Goal: Task Accomplishment & Management: Use online tool/utility

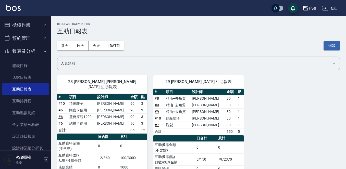
scroll to position [22, 0]
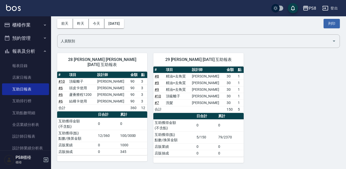
click at [20, 24] on button "櫃檯作業" at bounding box center [25, 24] width 47 height 13
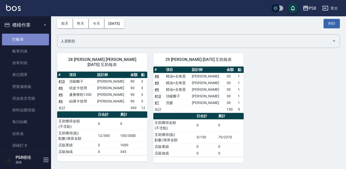
click at [26, 40] on link "打帳單" at bounding box center [25, 40] width 47 height 12
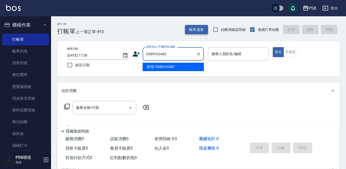
type input "0989102460"
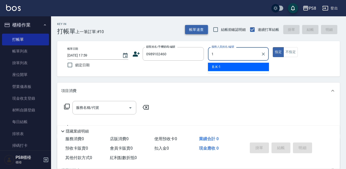
type input "B.K-1"
type button "true"
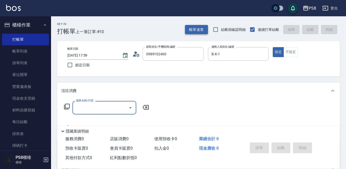
type input "[PERSON_NAME]/0989102460/6357"
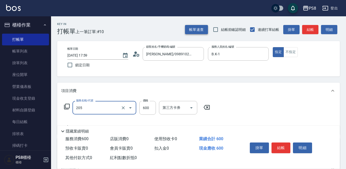
type input "A級洗剪600(205)"
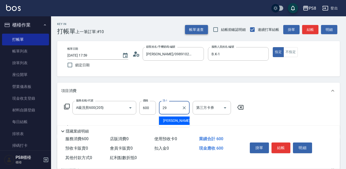
type input "[PERSON_NAME]-29"
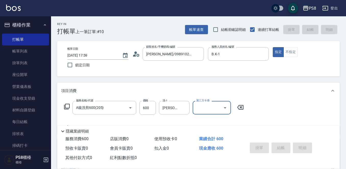
type input "[DATE] 18:00"
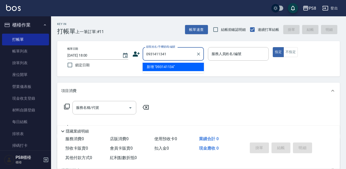
type input "0931411341"
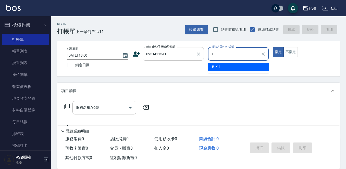
type input "B.K-1"
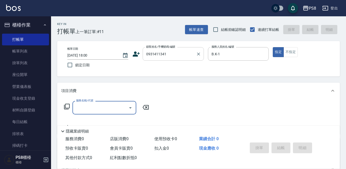
type input "[PERSON_NAME]/0931411341/0931411341"
type input "佳亭-8"
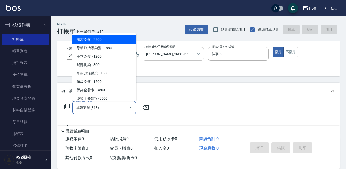
type input "旗鑑染髮(313)"
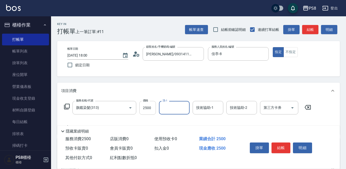
click at [149, 107] on input "2500" at bounding box center [147, 108] width 17 height 14
type input "1200"
type input "[PERSON_NAME]-27"
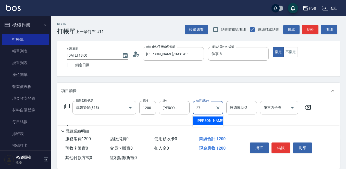
type input "[PERSON_NAME]-27"
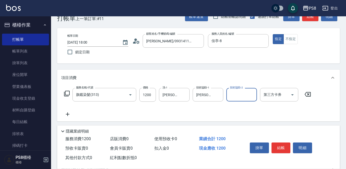
scroll to position [51, 0]
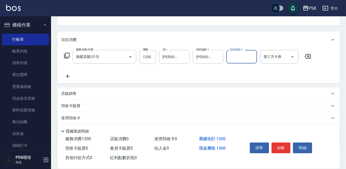
click at [68, 76] on icon at bounding box center [68, 77] width 4 height 4
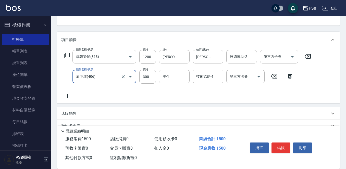
type input "肩下漂(406)"
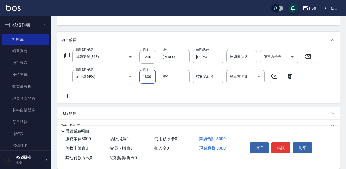
type input "1800"
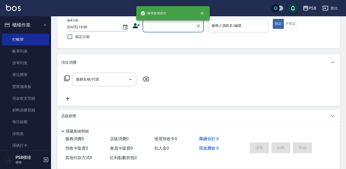
scroll to position [0, 0]
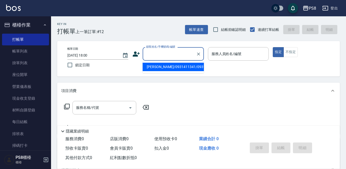
click at [161, 55] on input "顧客姓名/手機號碼/編號" at bounding box center [169, 54] width 49 height 9
type input "0930114653"
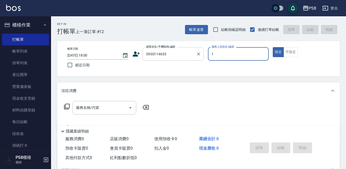
type input "B.K-1"
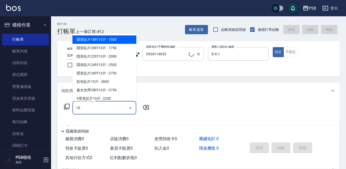
type input "101"
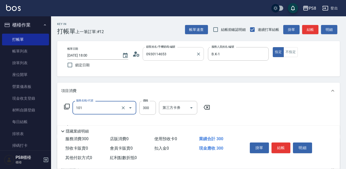
type input "[PERSON_NAME]/0930114653/11043"
type input "洗髮(101)"
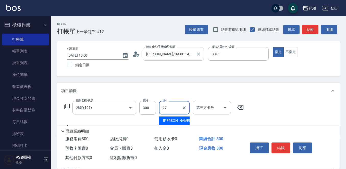
type input "[PERSON_NAME]-27"
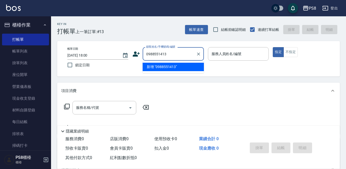
type input "0988551413"
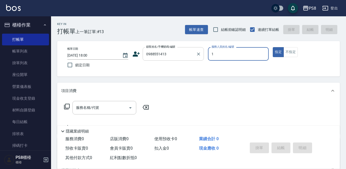
type input "B.K-1"
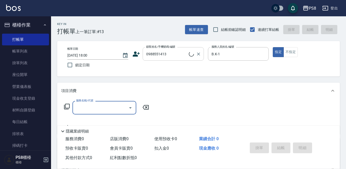
type input "[PERSON_NAME]/0988551413/17613"
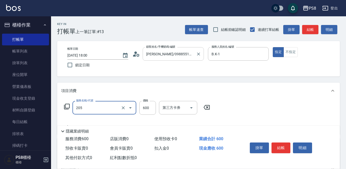
type input "A級洗剪600(205)"
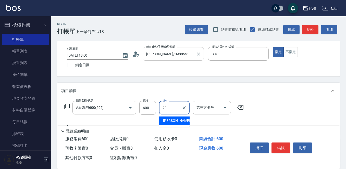
type input "[PERSON_NAME]-29"
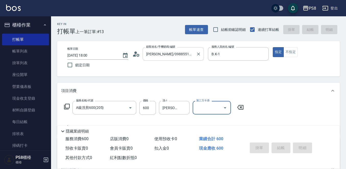
type input "[DATE] 18:01"
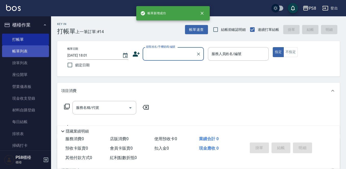
click at [27, 48] on link "帳單列表" at bounding box center [25, 51] width 47 height 12
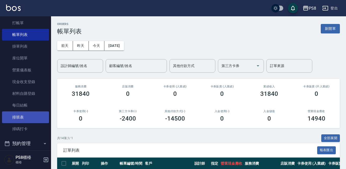
scroll to position [26, 0]
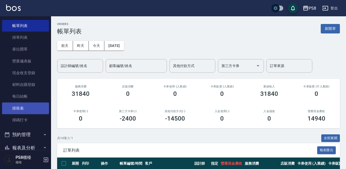
click at [20, 110] on link "排班表" at bounding box center [25, 109] width 47 height 12
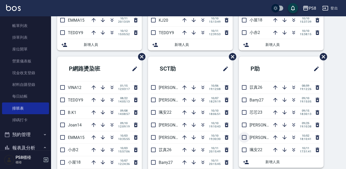
scroll to position [179, 0]
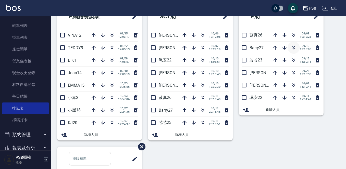
click at [288, 48] on button "button" at bounding box center [294, 48] width 12 height 12
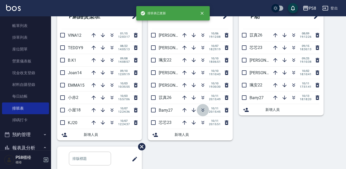
click at [203, 112] on icon "button" at bounding box center [203, 110] width 6 height 6
